Goal: Task Accomplishment & Management: Manage account settings

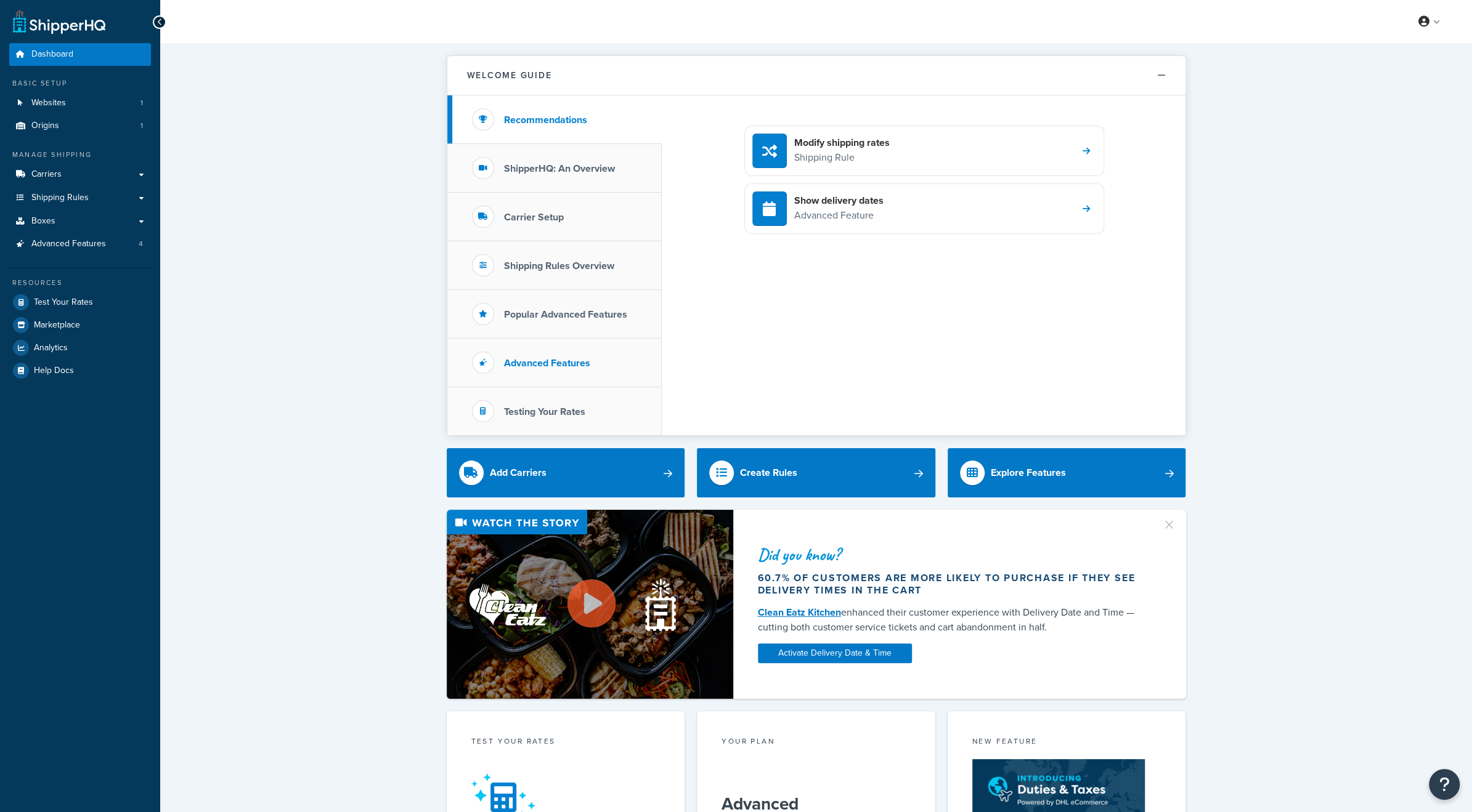
click at [547, 366] on h3 "Advanced Features" at bounding box center [547, 363] width 86 height 11
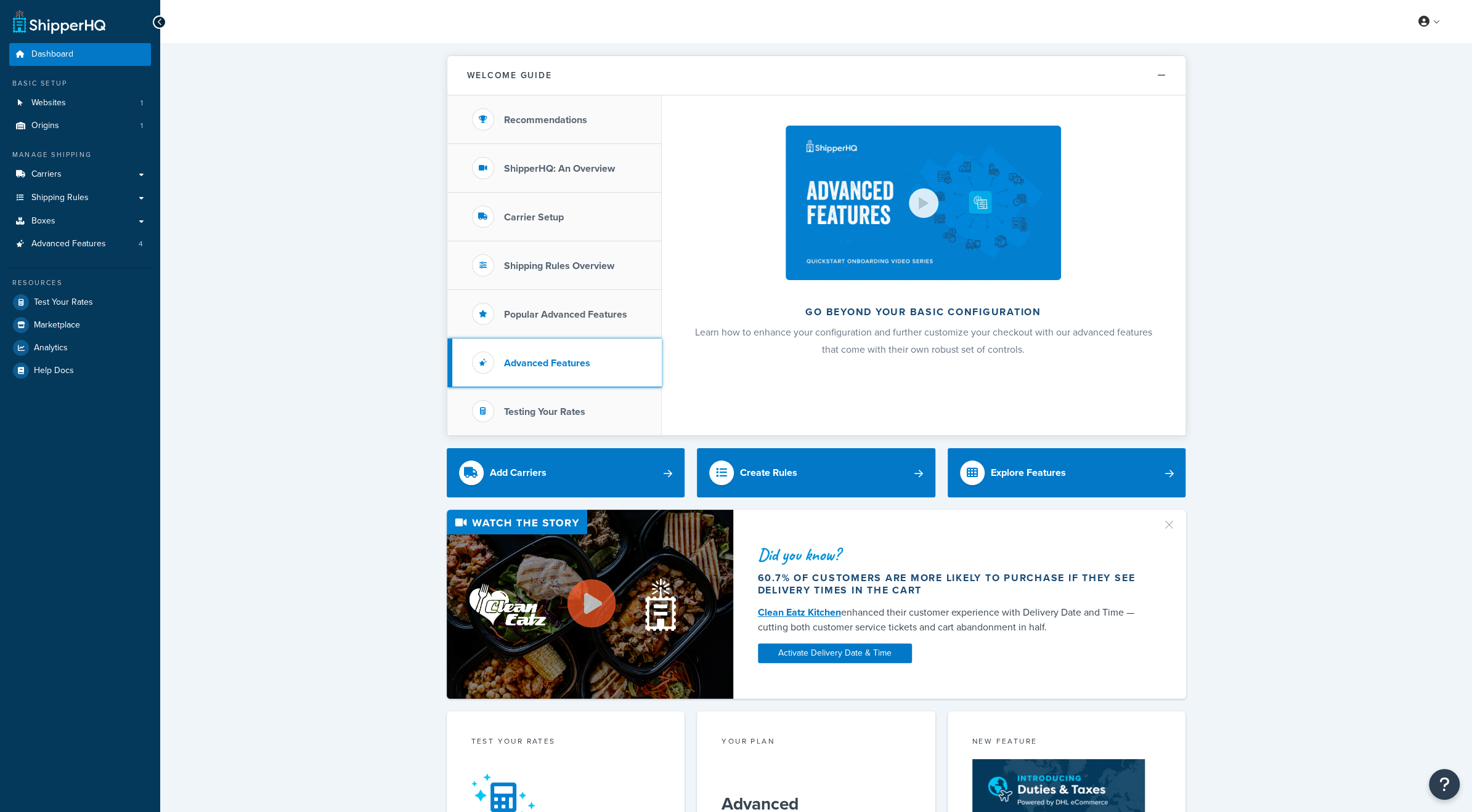
click at [547, 361] on h3 "Advanced Features" at bounding box center [547, 363] width 86 height 11
click at [81, 244] on span "Advanced Features" at bounding box center [69, 244] width 75 height 11
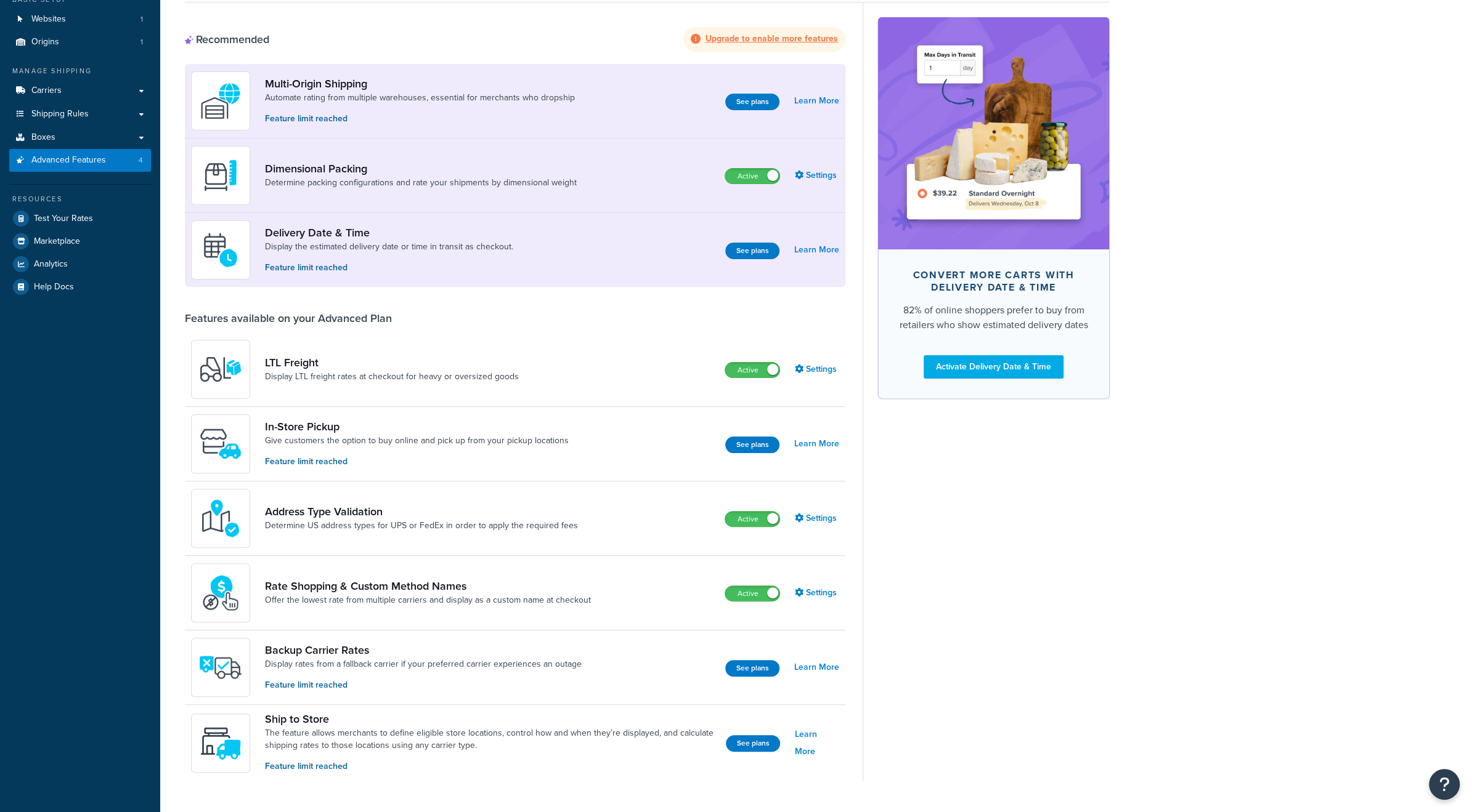
scroll to position [112, 0]
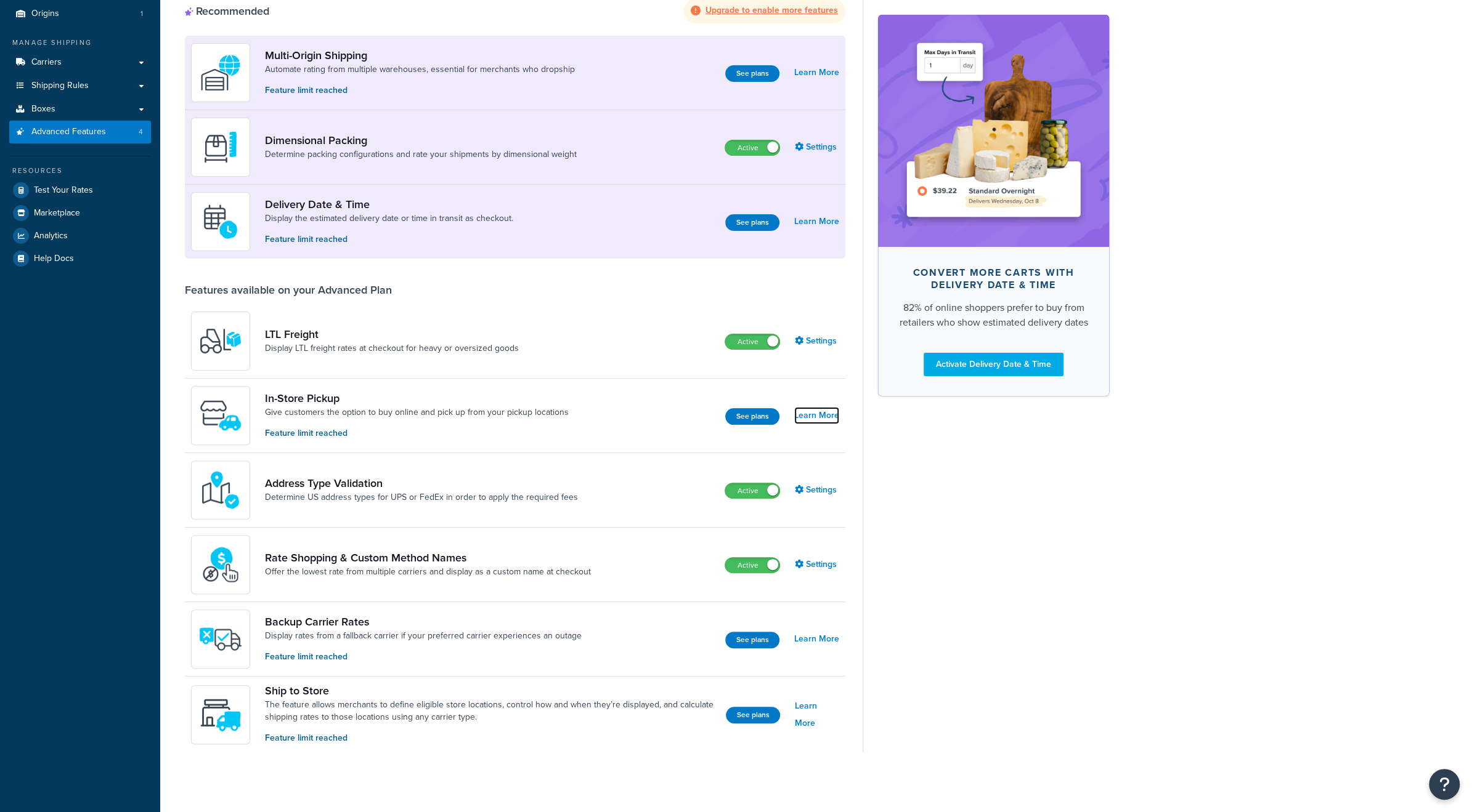
click at [821, 417] on link "Learn More" at bounding box center [817, 416] width 45 height 17
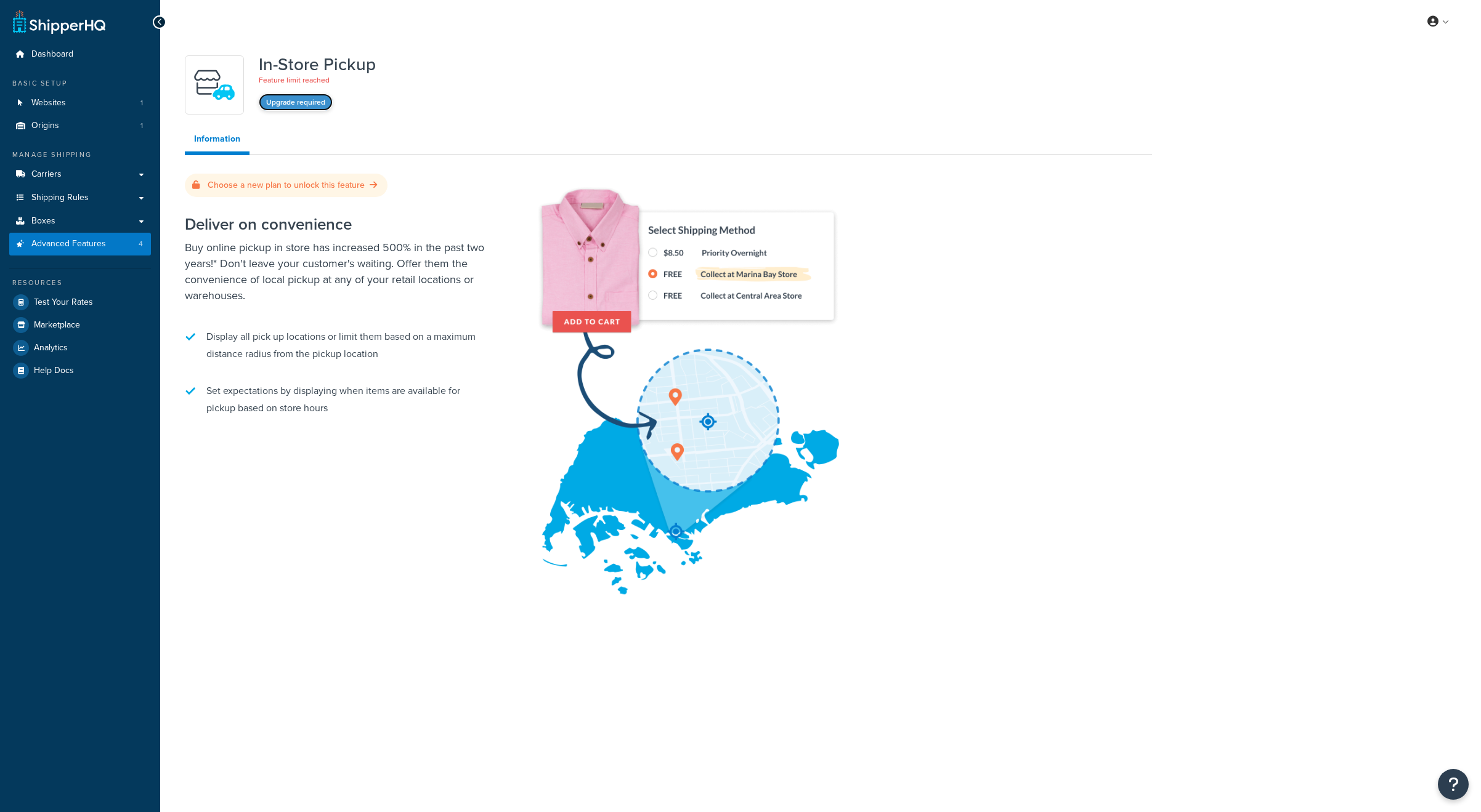
click at [302, 110] on button "Upgrade required" at bounding box center [295, 102] width 74 height 17
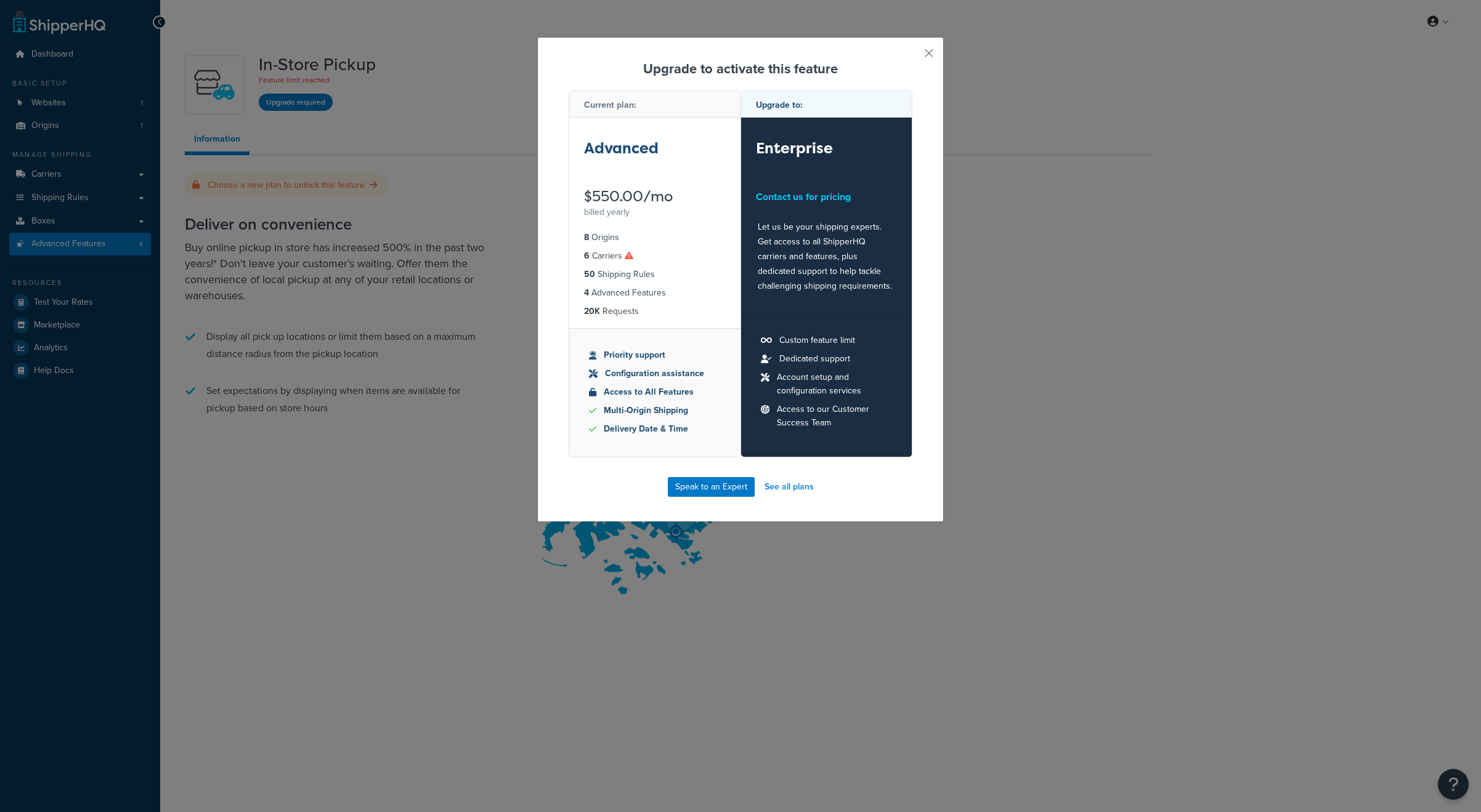
click at [930, 47] on div "Upgrade to activate this feature Current plan: Advanced $550.00/mo billed yearl…" at bounding box center [740, 279] width 406 height 485
click at [913, 56] on button "button" at bounding box center [911, 57] width 3 height 3
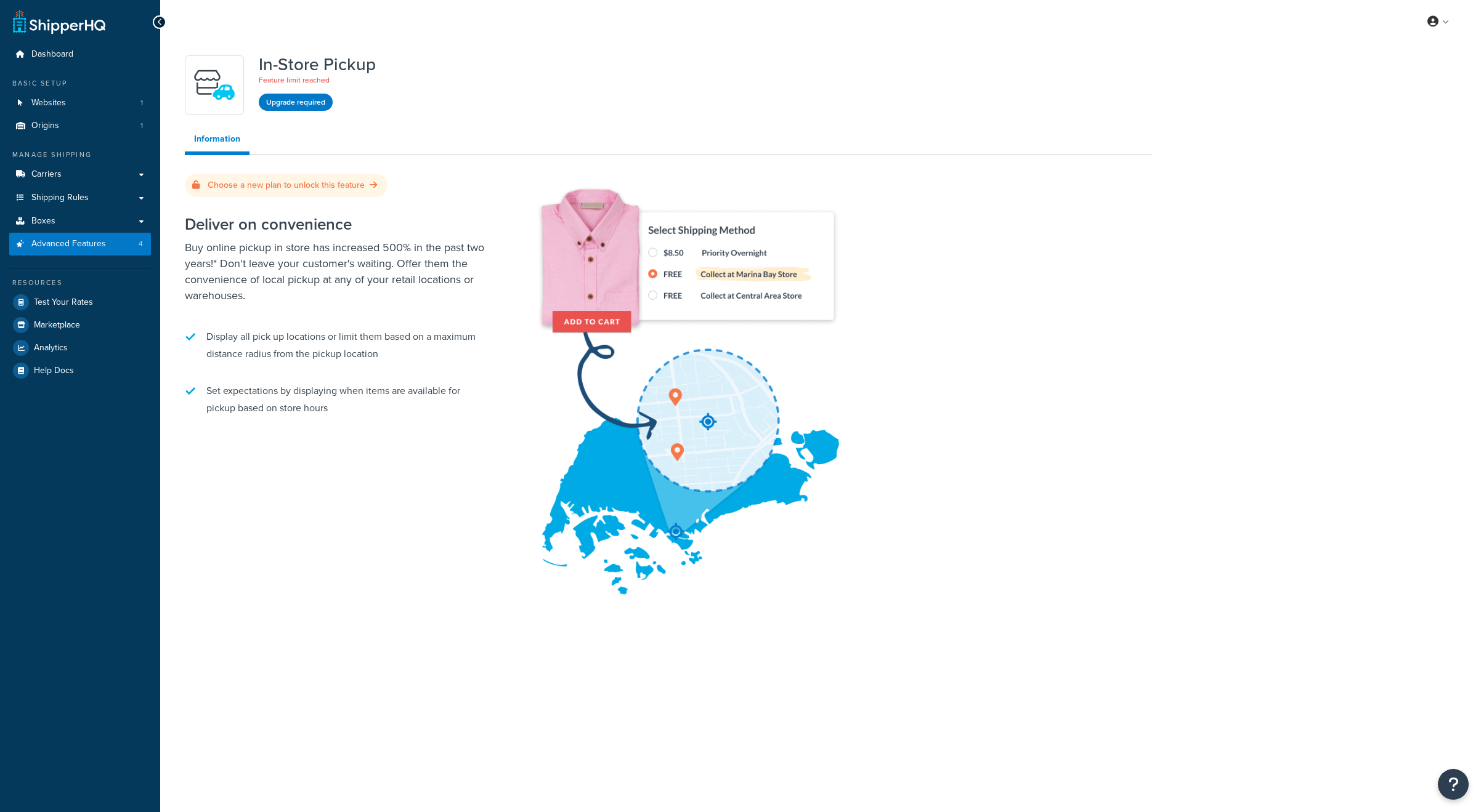
click at [186, 225] on h2 "Deliver on convenience" at bounding box center [338, 224] width 308 height 18
click at [63, 178] on link "Carriers" at bounding box center [80, 174] width 141 height 23
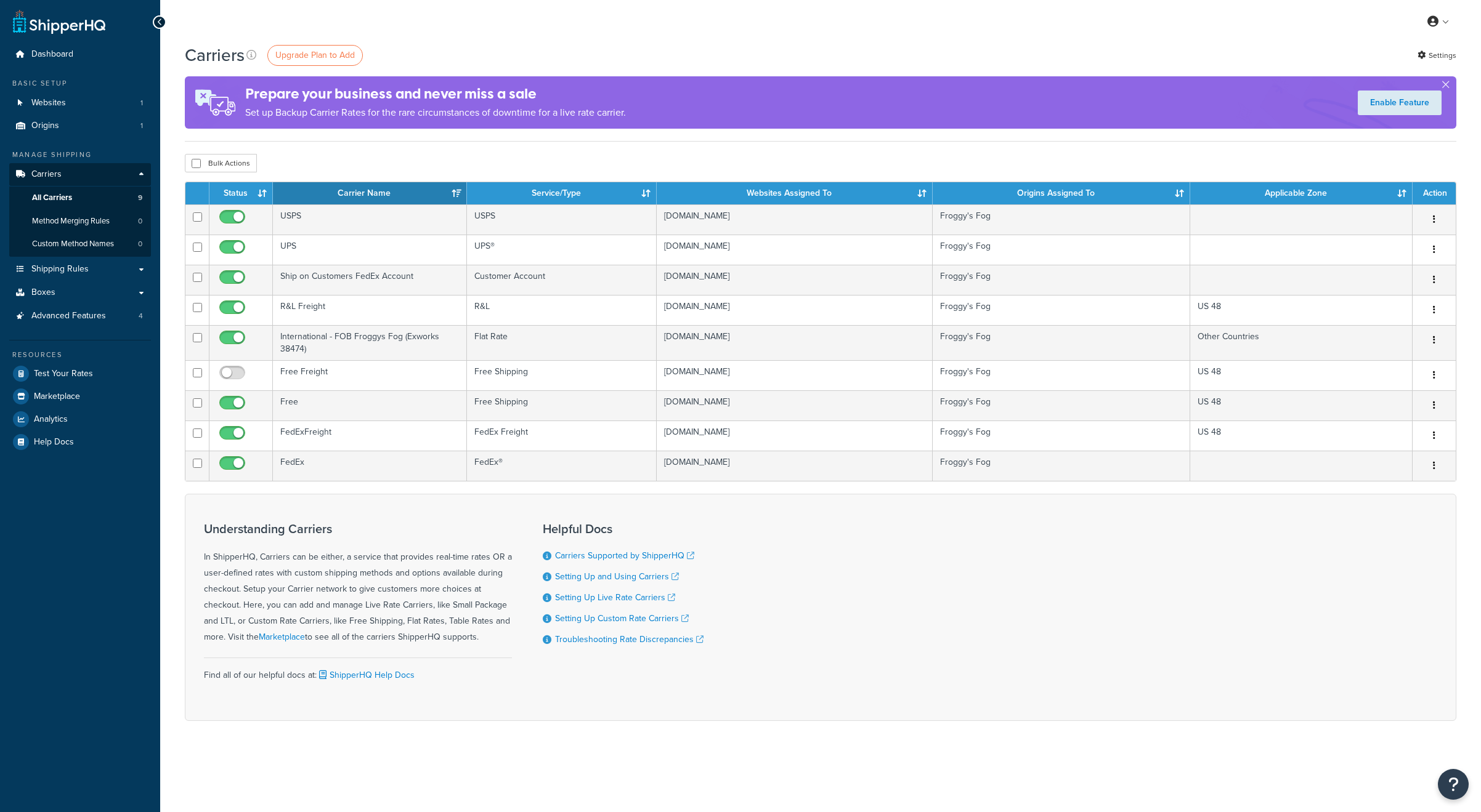
click at [320, 336] on td "International - FOB Froggys Fog (Exworks 38474)" at bounding box center [370, 343] width 194 height 35
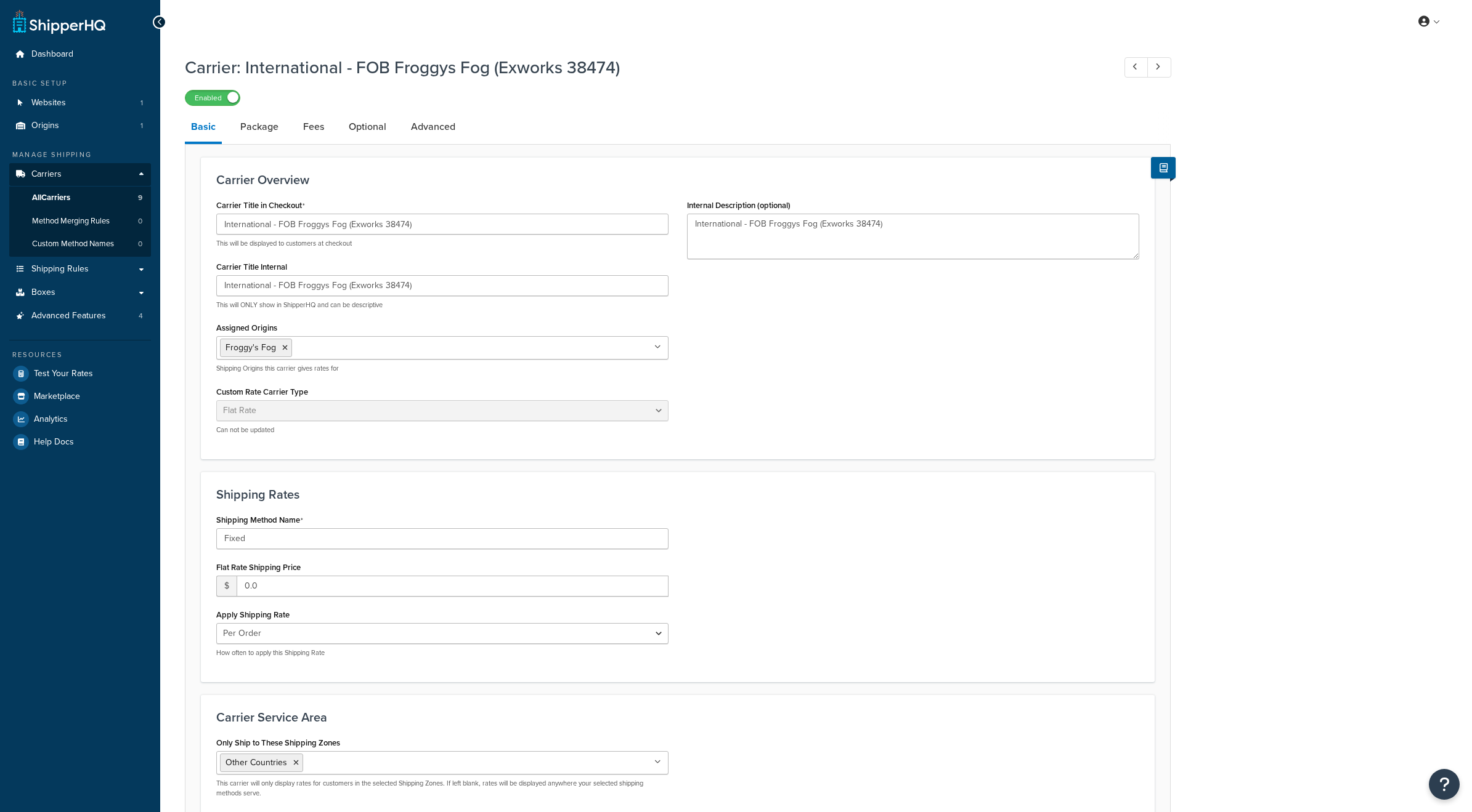
select select "flat"
click at [440, 227] on input "International - FOB Froggys Fog (Exworks 38474)" at bounding box center [442, 224] width 452 height 21
click at [491, 227] on input "International - FOB Froggys Fog (Exworks 38474) - Shipping is the Resposibilty …" at bounding box center [442, 224] width 452 height 21
click at [483, 228] on input "International - FOB Froggys Fog (Exworks 38474) - Shipping is the Resposibilty …" at bounding box center [442, 224] width 452 height 21
click at [587, 222] on input "International - FOB Froggys Fog (Exworks 38474) - Shipping is the Responsibilit…" at bounding box center [442, 224] width 452 height 21
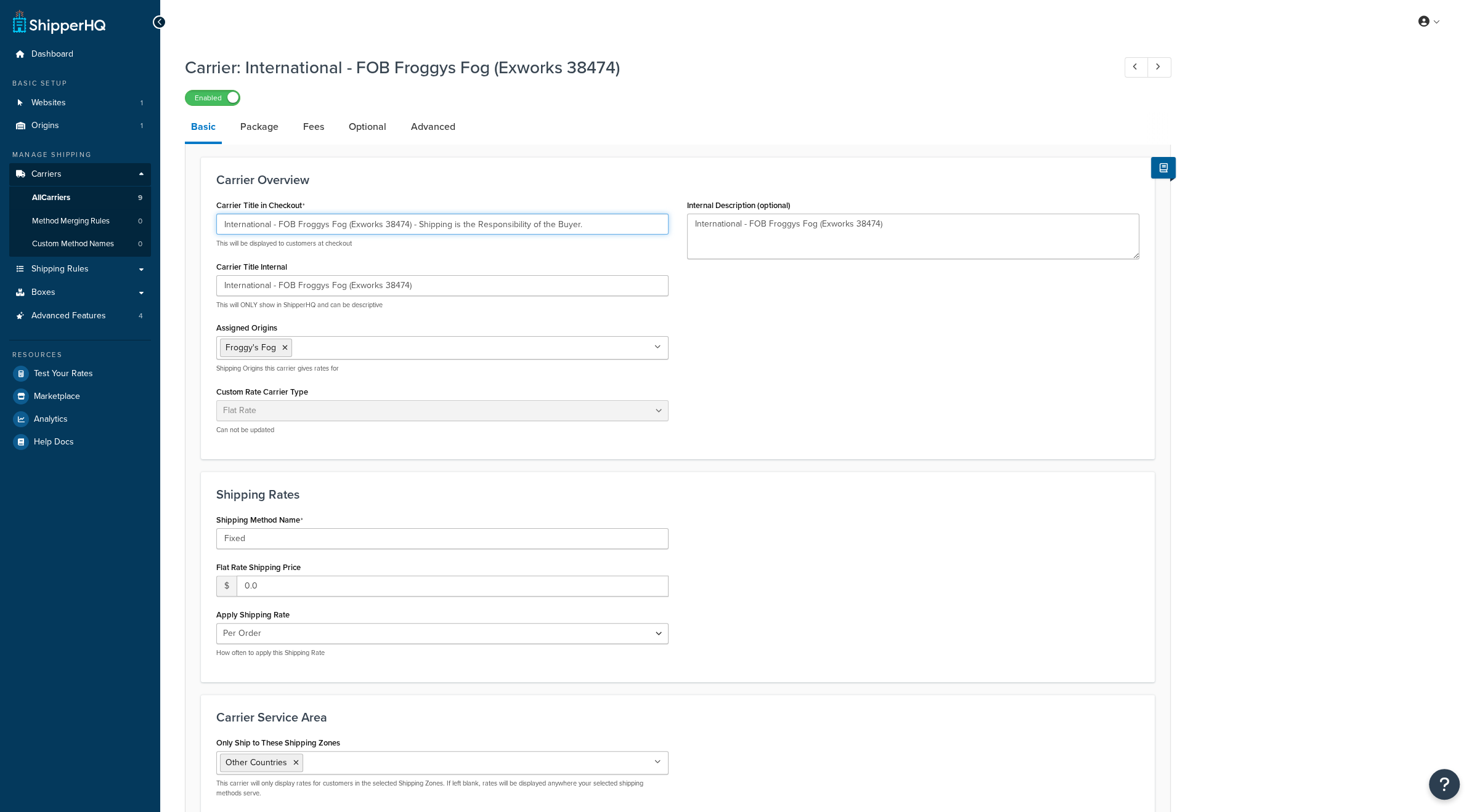
drag, startPoint x: 593, startPoint y: 226, endPoint x: 416, endPoint y: 228, distance: 177.0
click at [416, 228] on input "International - FOB Froggys Fog (Exworks 38474) - Shipping is the Responsibilit…" at bounding box center [442, 224] width 452 height 21
paste input "All International orders require shipping to be arranged by the customer (Shipp…"
type input "International - FOB Froggys Fog (Exworks 38474) - All International orders requ…"
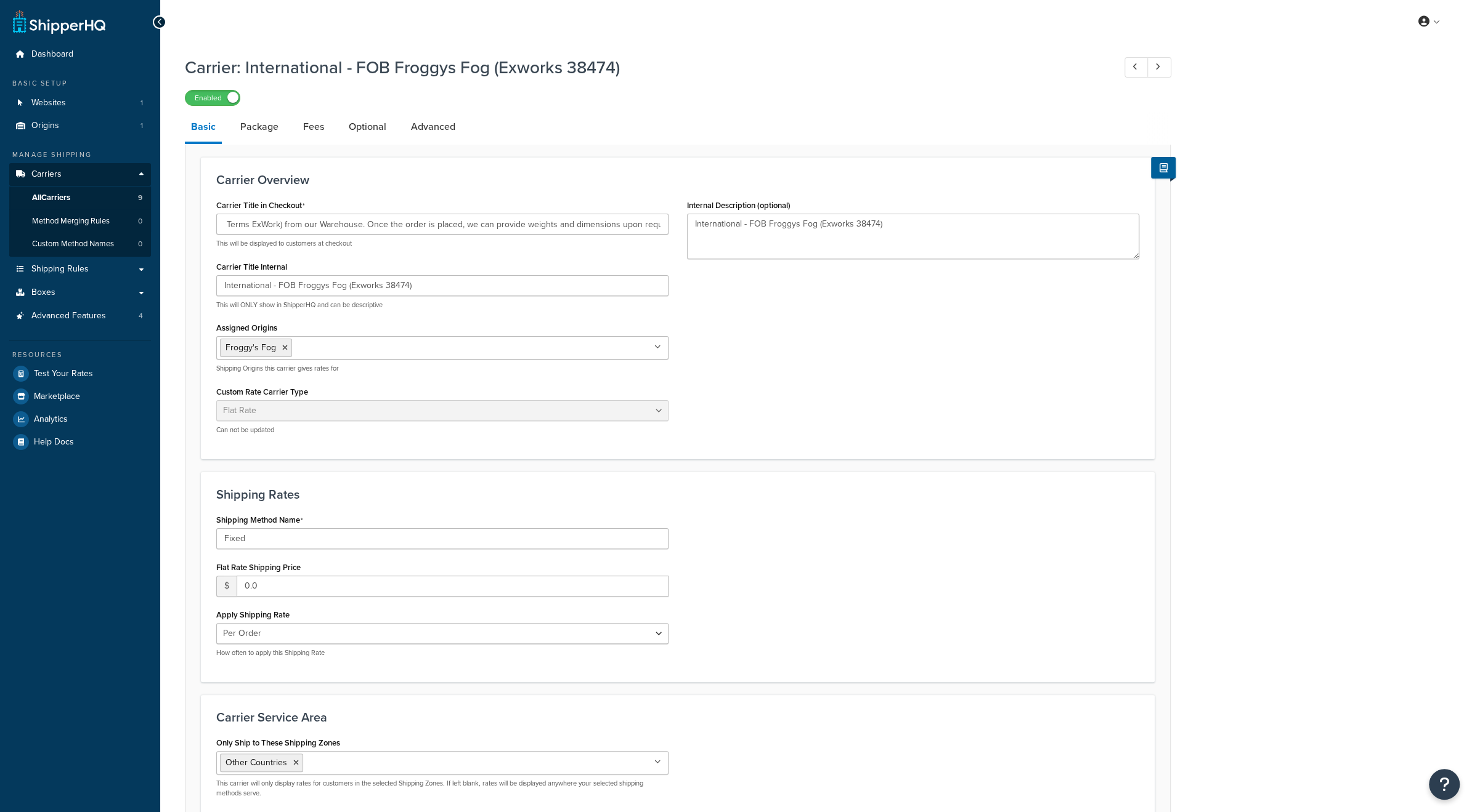
click at [675, 170] on div "Carrier Overview Carrier Title in Checkout International - FOB Froggys Fog (Exw…" at bounding box center [678, 308] width 954 height 302
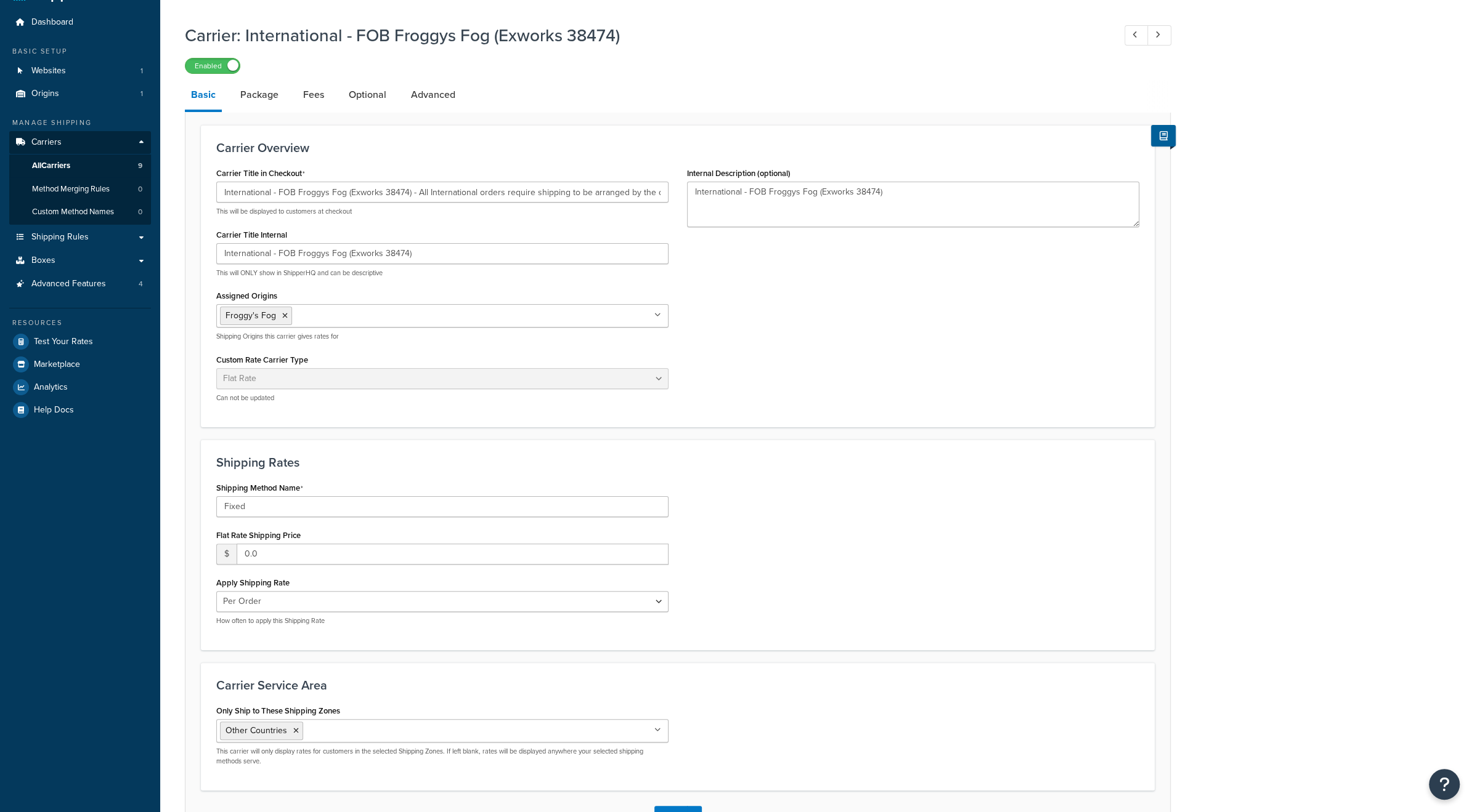
scroll to position [122, 0]
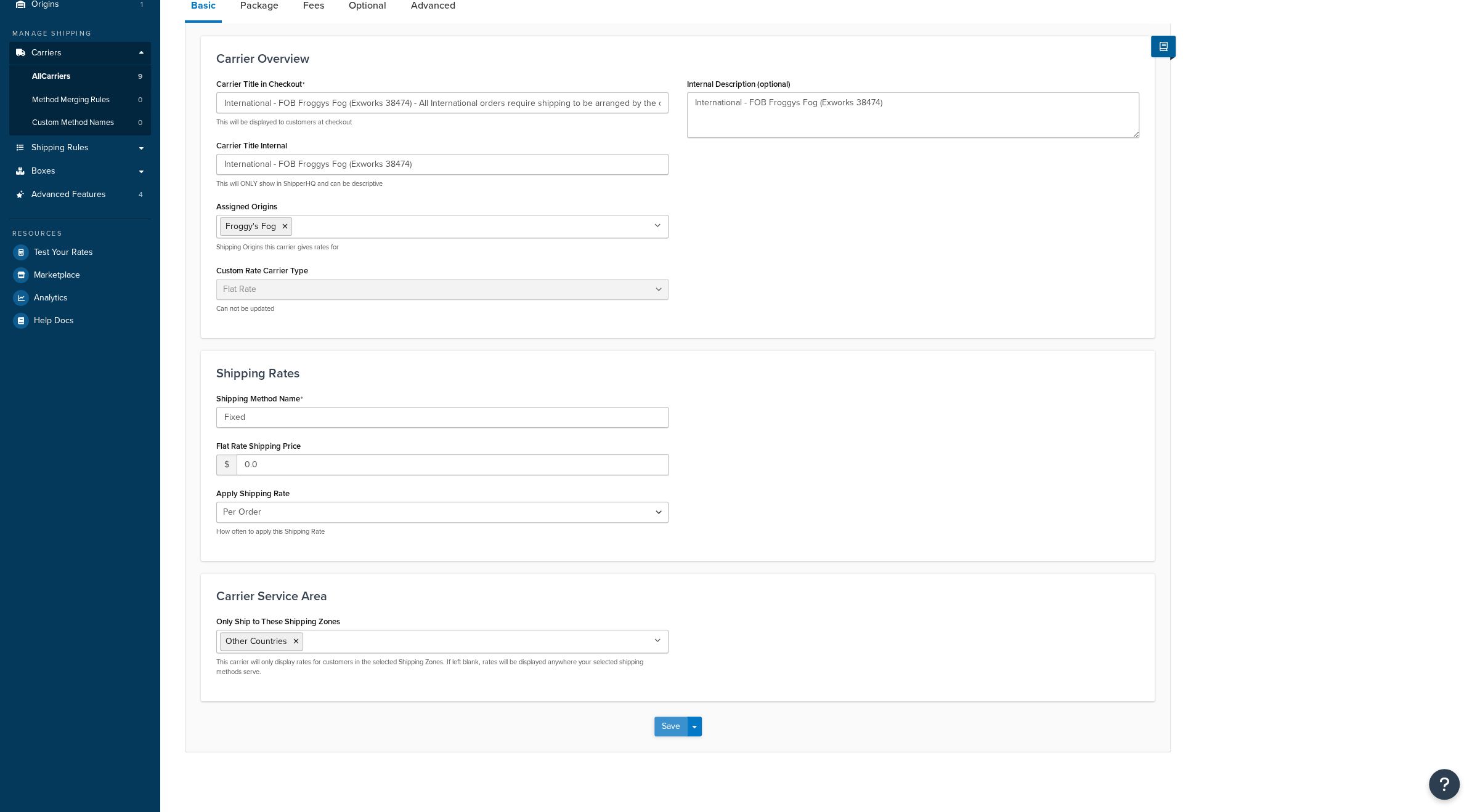
click at [665, 724] on button "Save" at bounding box center [671, 727] width 33 height 20
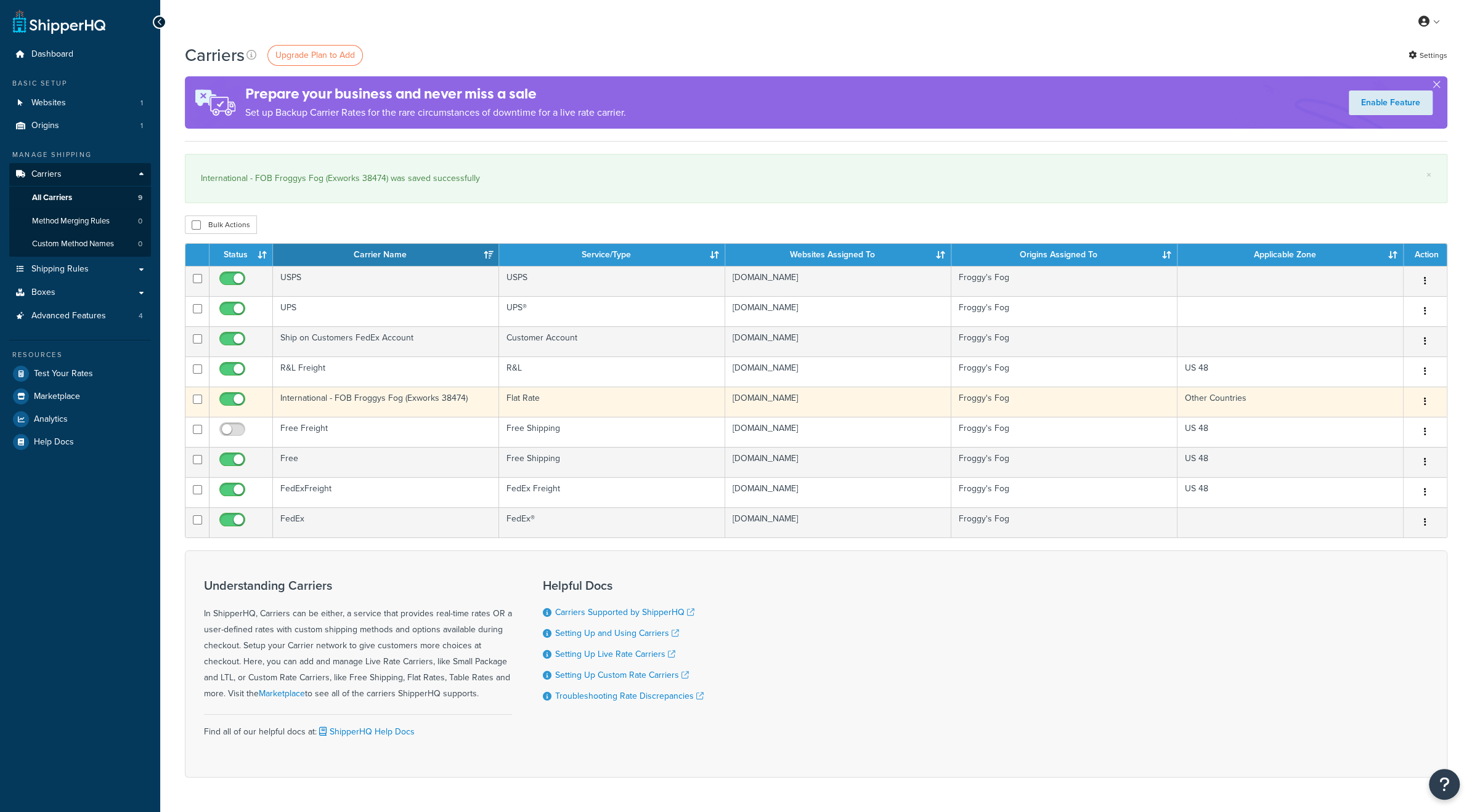
click at [330, 396] on td "International - FOB Froggys Fog (Exworks 38474)" at bounding box center [386, 402] width 226 height 30
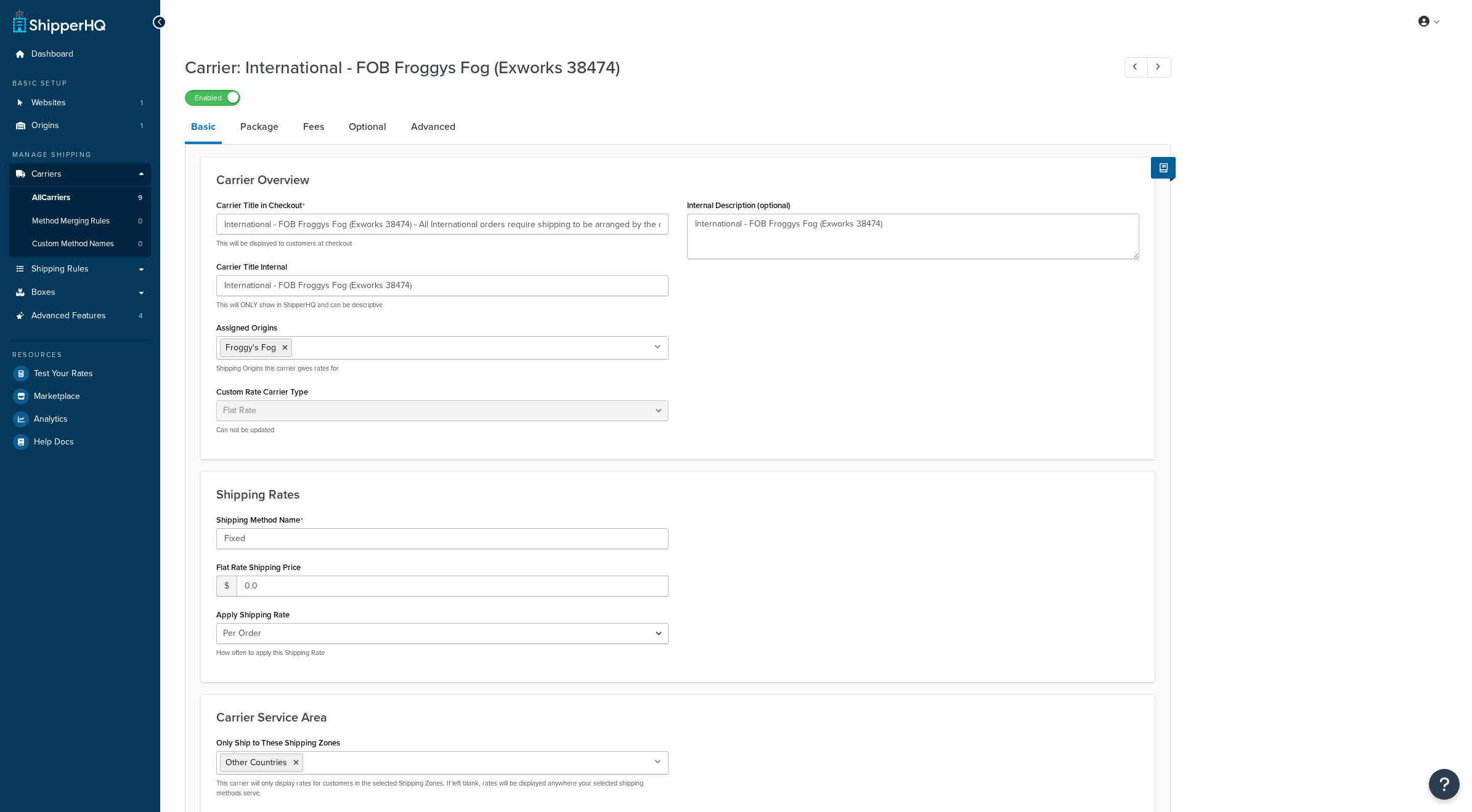
select select "flat"
drag, startPoint x: 221, startPoint y: 226, endPoint x: 687, endPoint y: 222, distance: 466.0
click at [687, 222] on div "Carrier Title in Checkout International - FOB Froggys Fog (Exworks 38474) - All…" at bounding box center [678, 320] width 941 height 247
click at [910, 226] on textarea "International - FOB Froggys Fog (Exworks 38474)" at bounding box center [913, 236] width 452 height 45
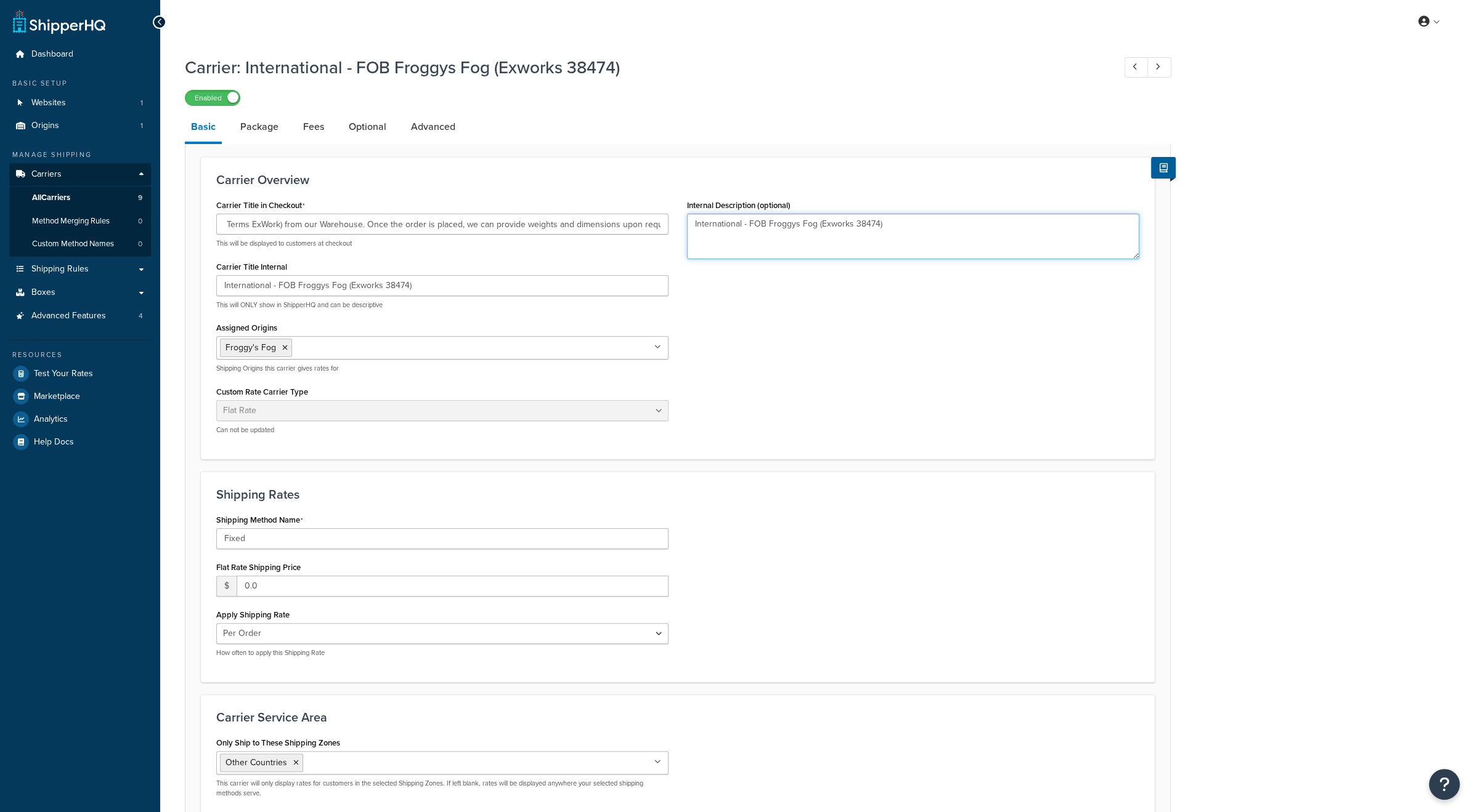
scroll to position [0, 0]
drag, startPoint x: 918, startPoint y: 227, endPoint x: 678, endPoint y: 224, distance: 240.0
click at [678, 224] on div "Internal Description (optional) International - FOB Froggys Fog (Exworks 38474)" at bounding box center [913, 232] width 471 height 72
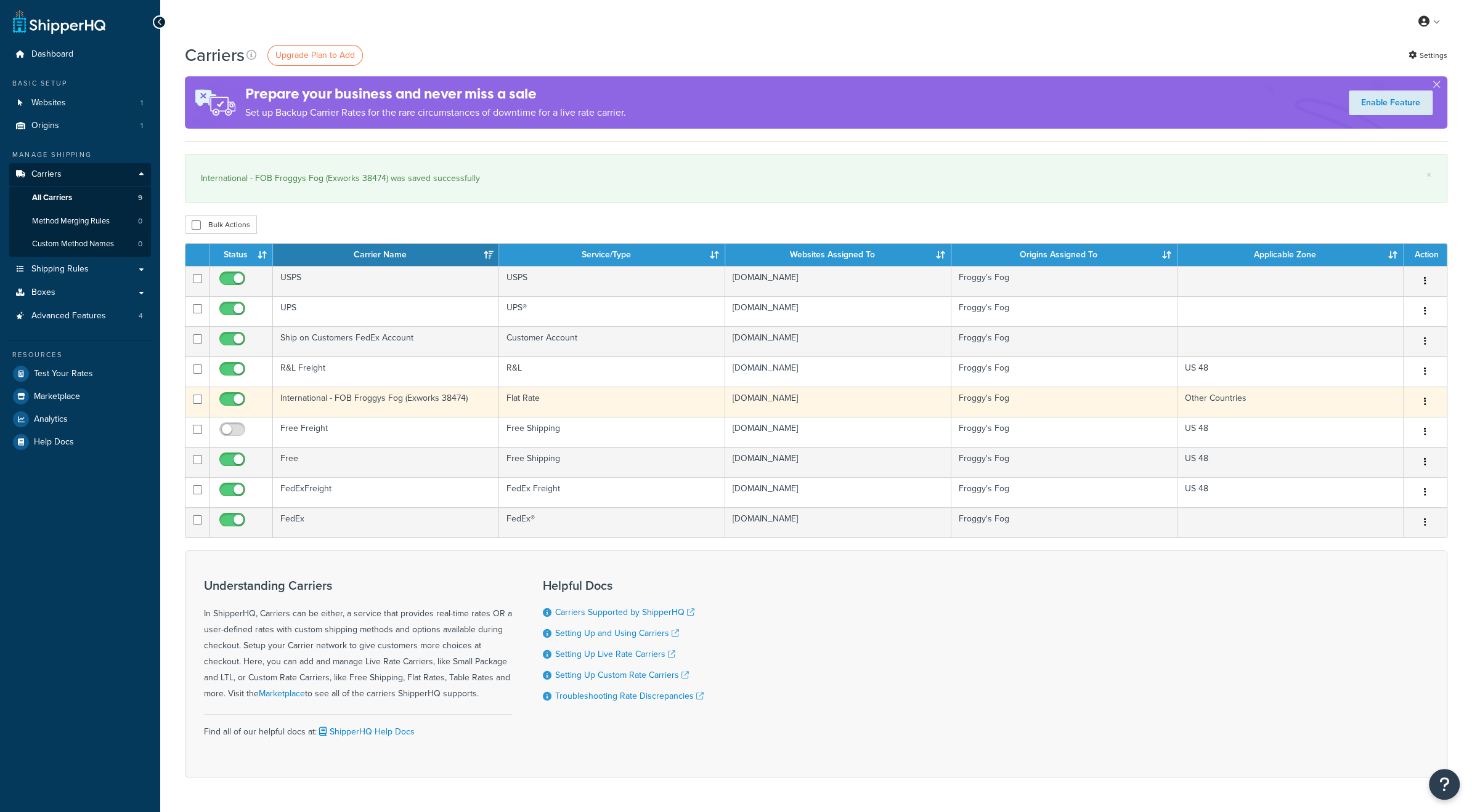
click at [358, 402] on td "International - FOB Froggys Fog (Exworks 38474)" at bounding box center [386, 402] width 226 height 30
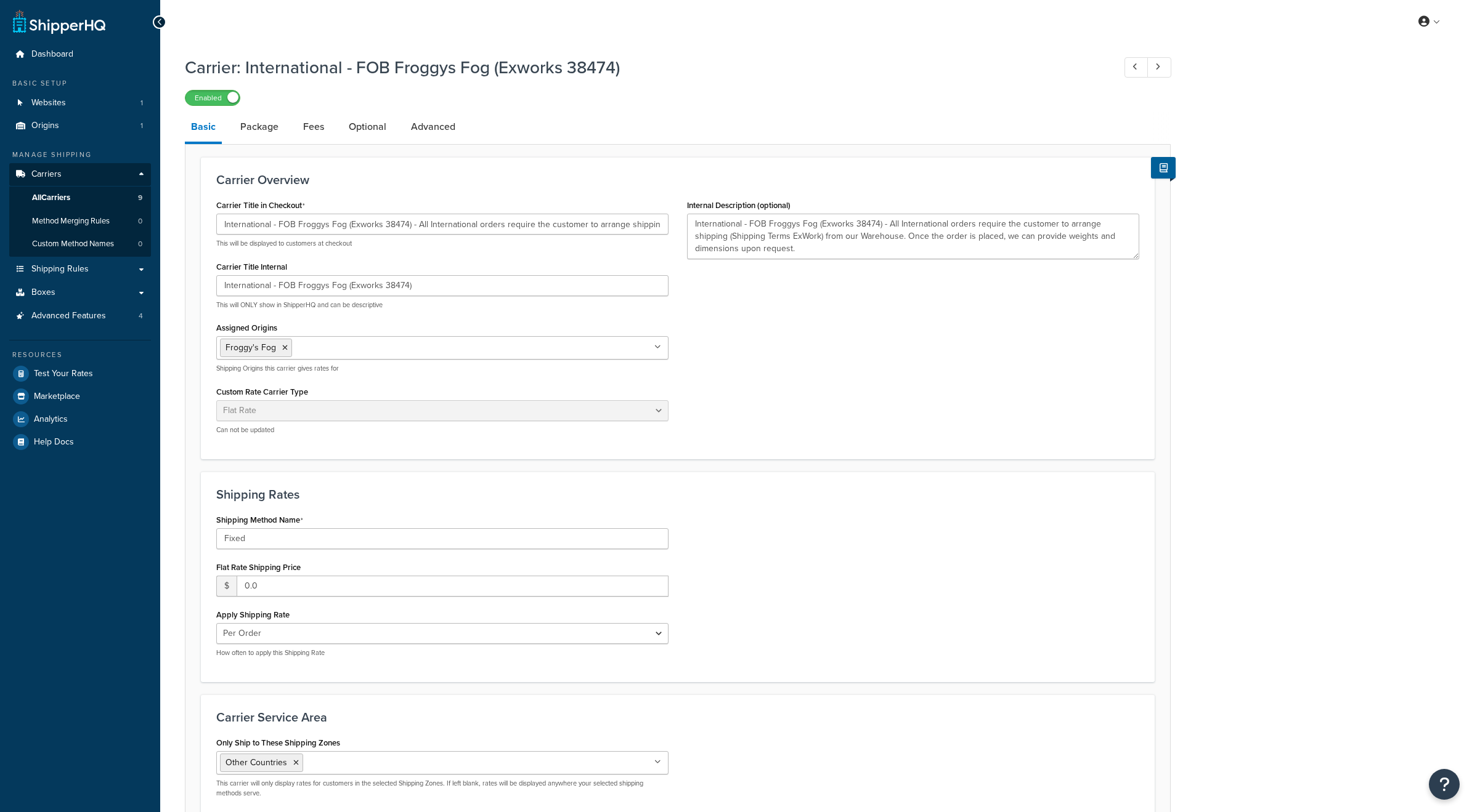
select select "flat"
drag, startPoint x: 271, startPoint y: 227, endPoint x: 211, endPoint y: 229, distance: 60.0
click at [211, 229] on div "Carrier Title in Checkout International - FOB Froggys Fog (Exworks 38474) - All…" at bounding box center [442, 320] width 471 height 247
drag, startPoint x: 266, startPoint y: 535, endPoint x: 207, endPoint y: 530, distance: 59.2
click at [207, 530] on div "Shipping Method Name Fixed Flat Rate Shipping Price $ 0.0 Apply Shipping Rate P…" at bounding box center [442, 589] width 471 height 156
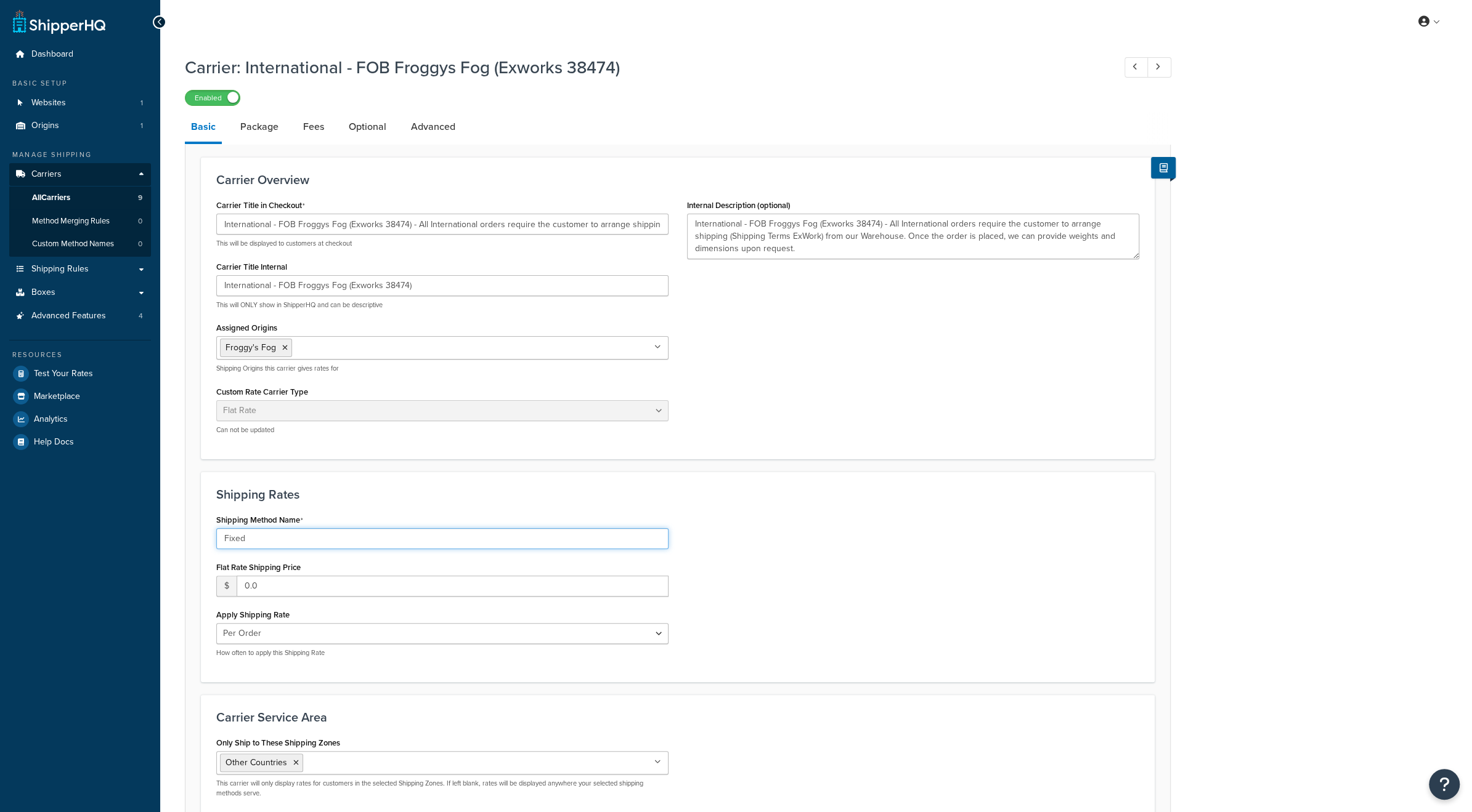
paste input "International"
type input "International"
click at [575, 174] on h3 "Carrier Overview" at bounding box center [678, 180] width 923 height 14
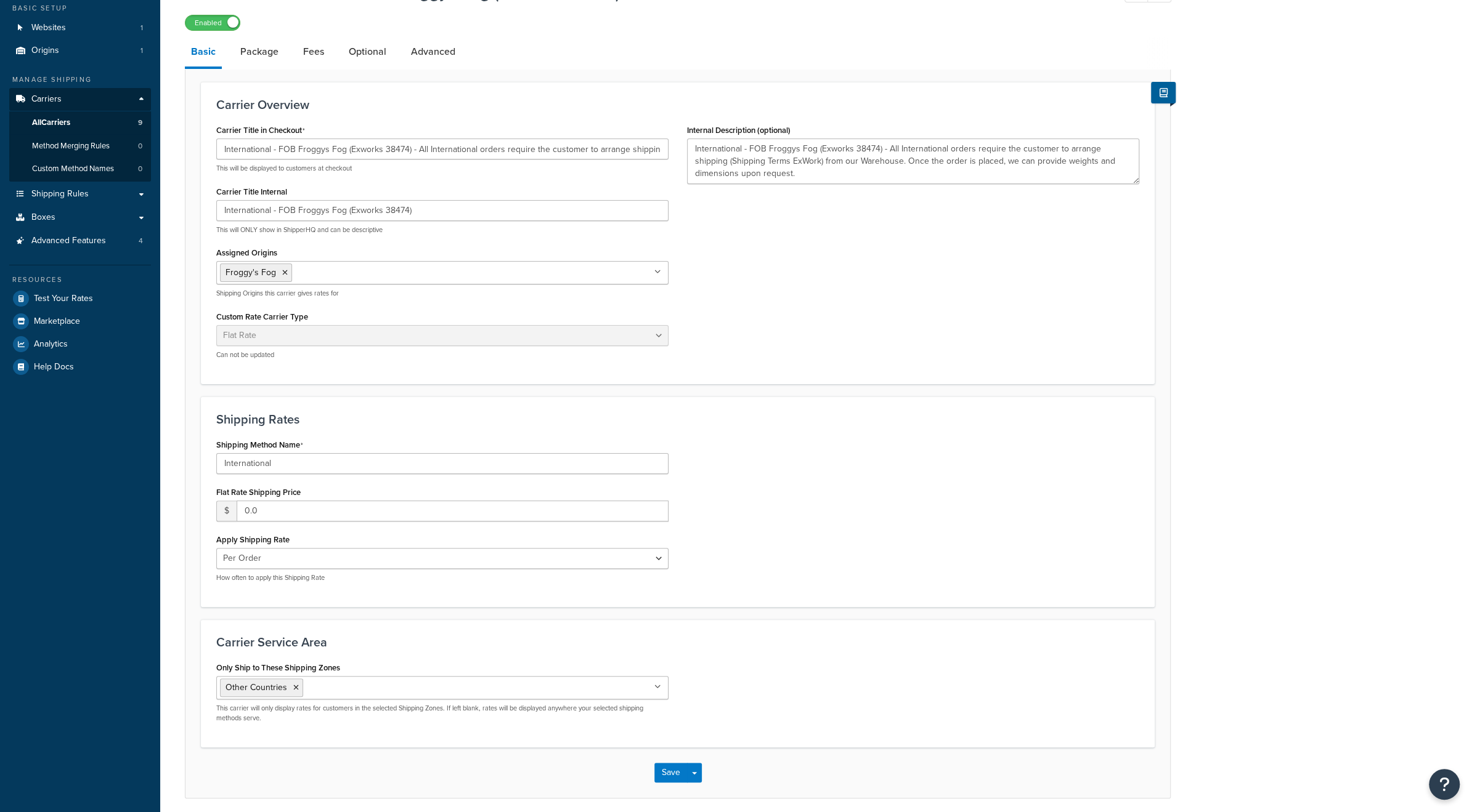
scroll to position [122, 0]
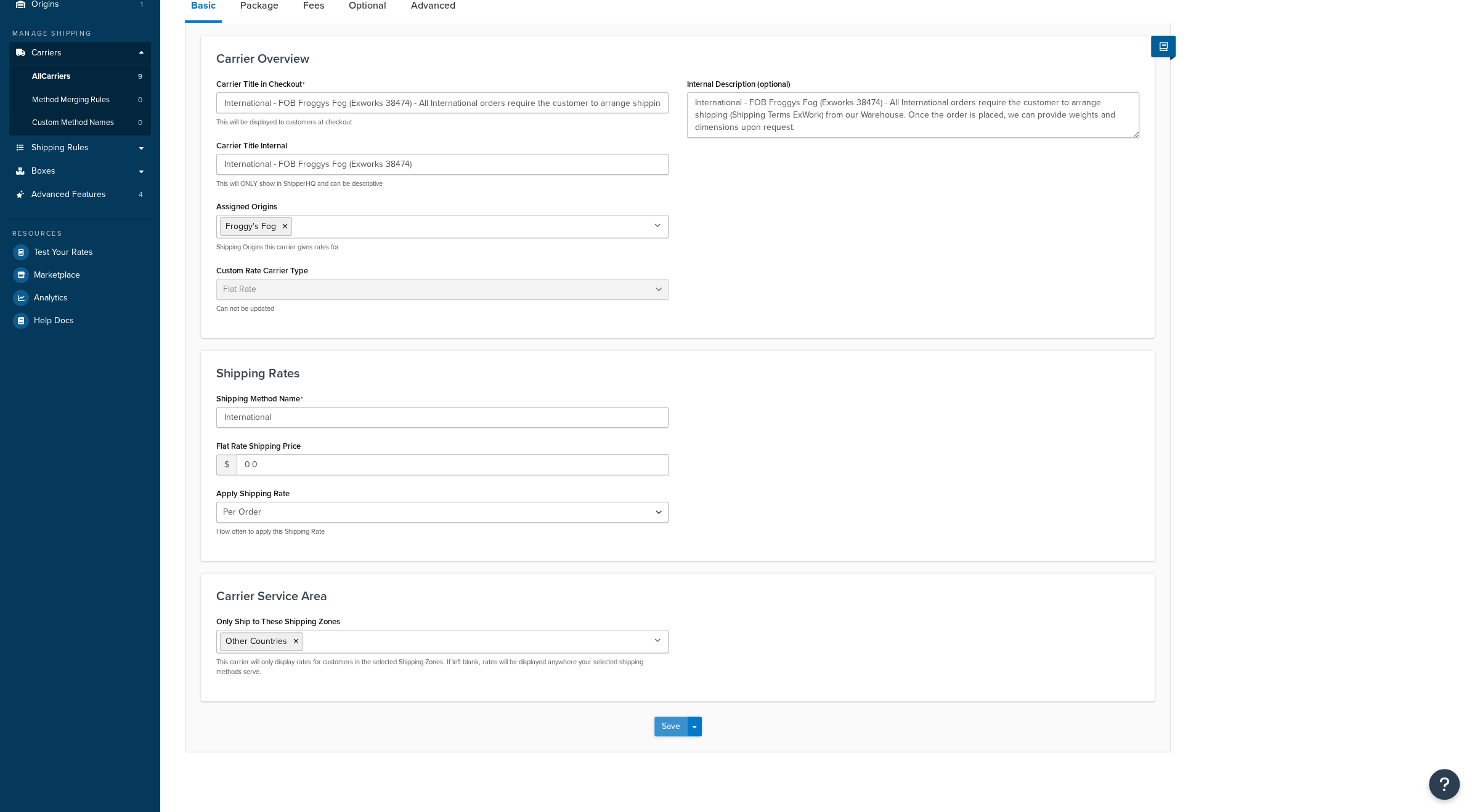
click at [668, 723] on button "Save" at bounding box center [671, 727] width 33 height 20
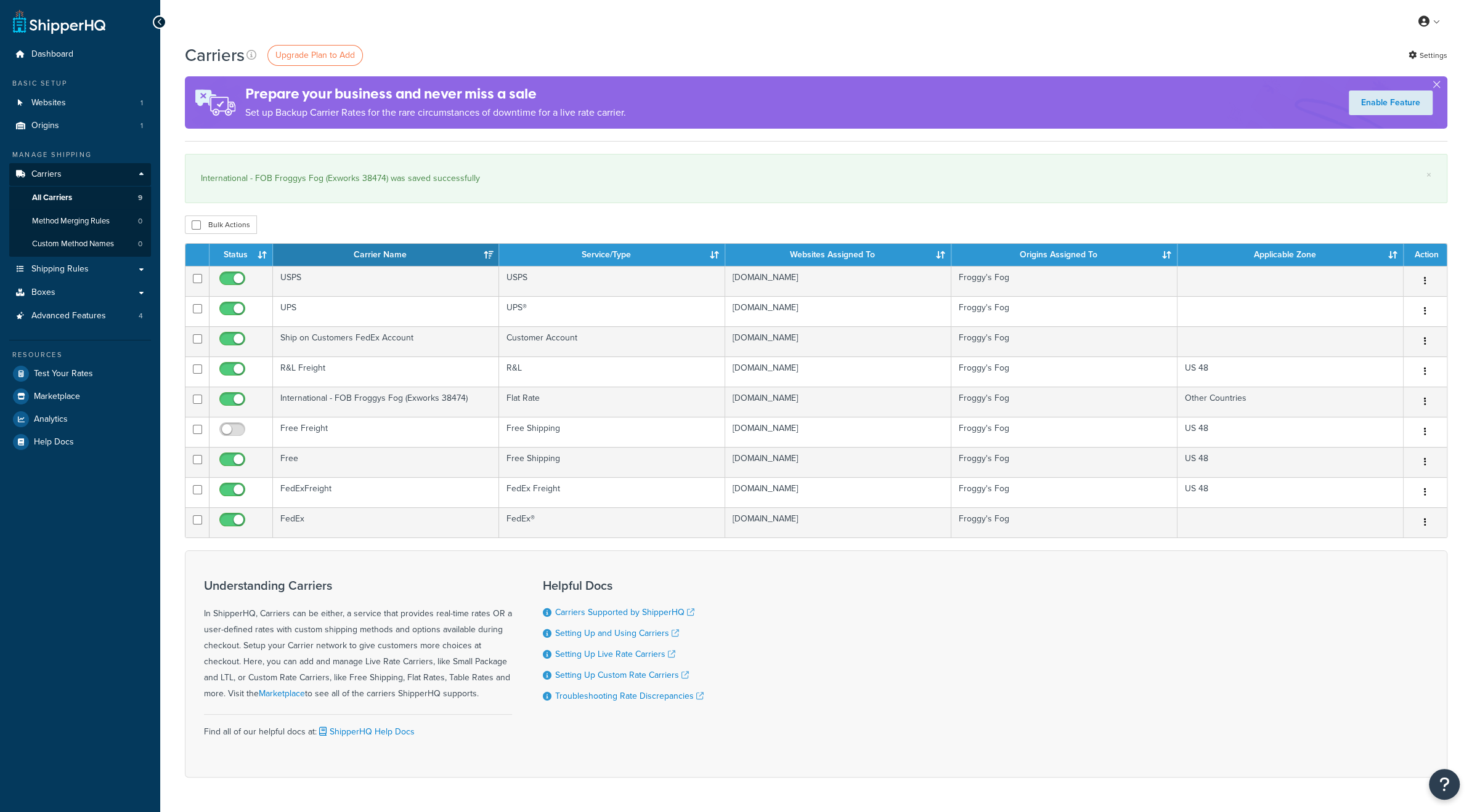
click at [100, 494] on div "Dashboard Basic Setup Websites 1 Origins 1 Manage Shipping Carriers Carriers Al…" at bounding box center [80, 426] width 160 height 852
